Goal: Transaction & Acquisition: Purchase product/service

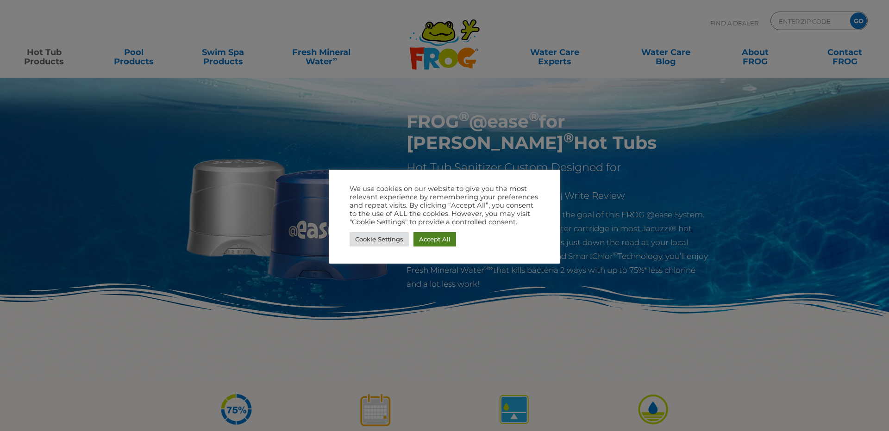
click at [427, 238] on link "Accept All" at bounding box center [434, 239] width 43 height 14
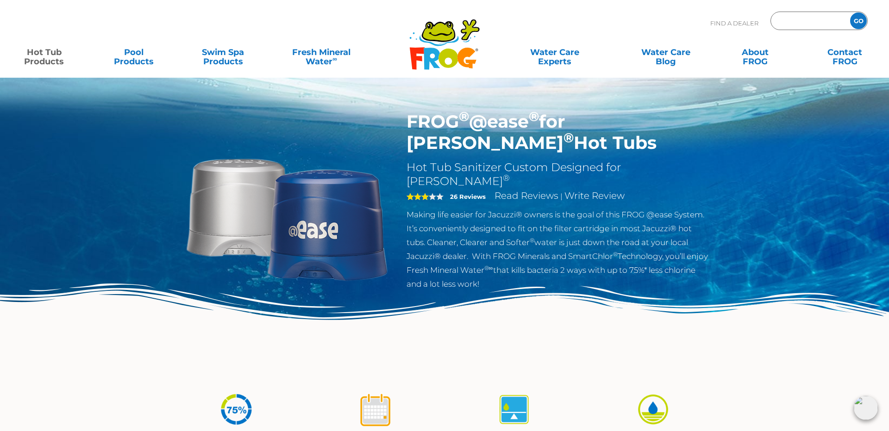
click at [811, 21] on input "Zip Code Form" at bounding box center [809, 20] width 62 height 13
type input "40509"
click at [860, 19] on input "GO" at bounding box center [858, 20] width 17 height 17
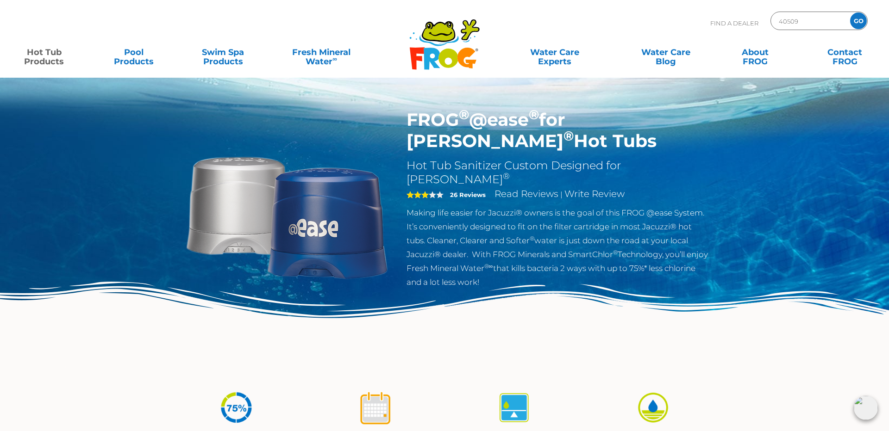
drag, startPoint x: 407, startPoint y: 122, endPoint x: 449, endPoint y: 144, distance: 47.6
click at [449, 144] on h1 "FROG ® @ease ® for Jacuzzi ® Hot Tubs" at bounding box center [557, 130] width 302 height 43
copy h1 "FROG ® @ease ® for Jacuzzi ® Hot Tubs"
